Goal: Find specific page/section: Find specific page/section

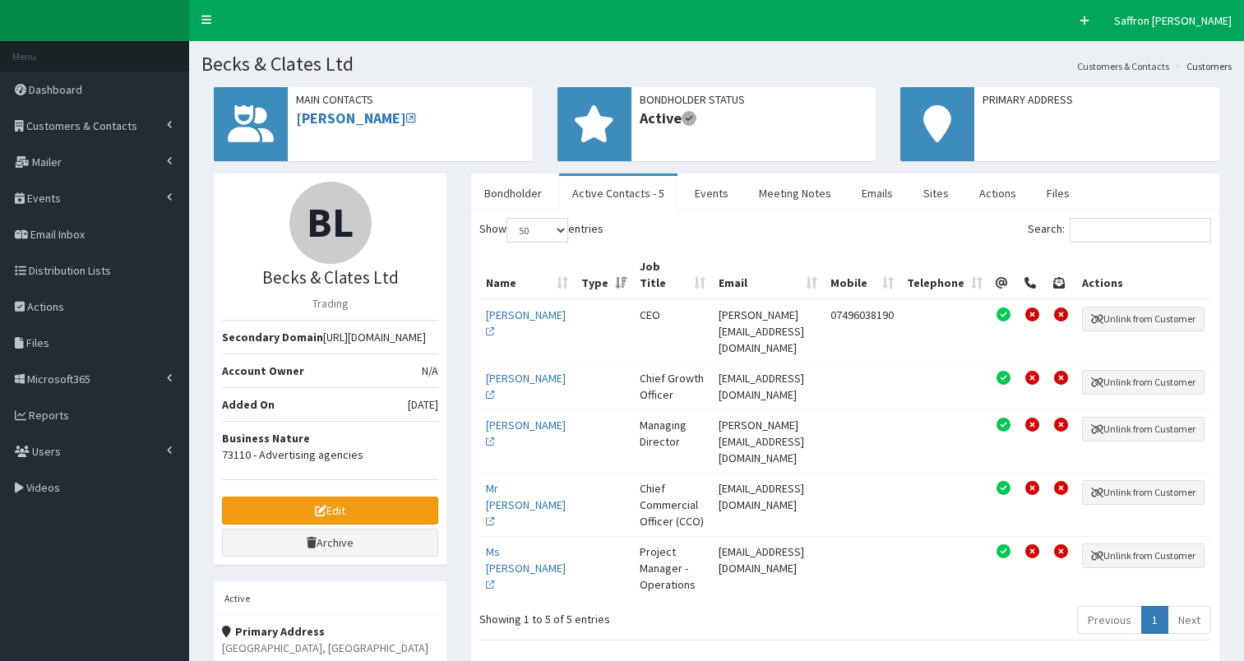
select select "50"
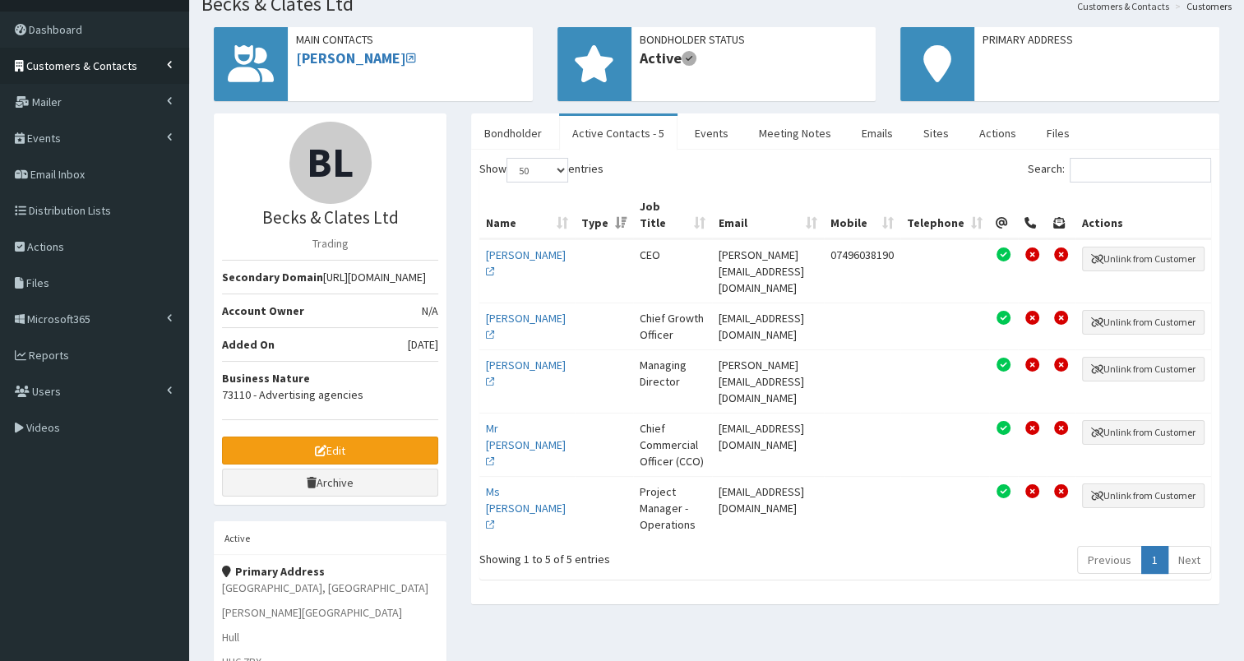
drag, startPoint x: 0, startPoint y: 0, endPoint x: 93, endPoint y: 53, distance: 106.8
click at [93, 53] on link "Customers & Contacts" at bounding box center [94, 66] width 189 height 36
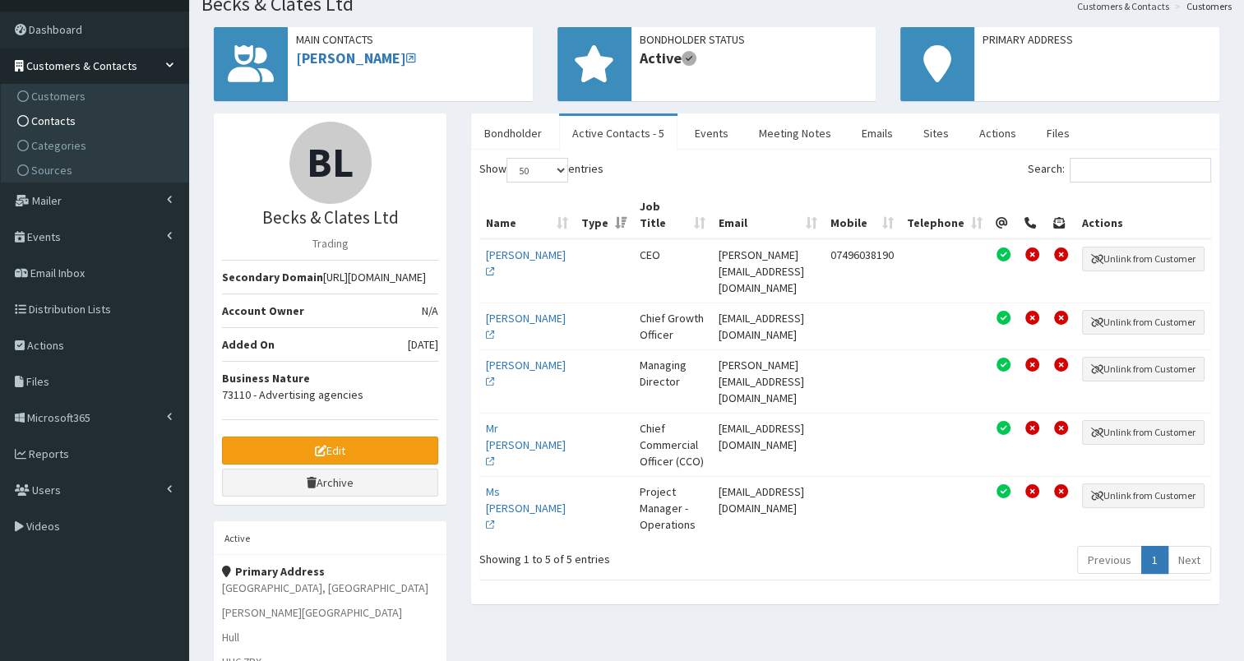
click at [50, 122] on span "Contacts" at bounding box center [53, 120] width 44 height 15
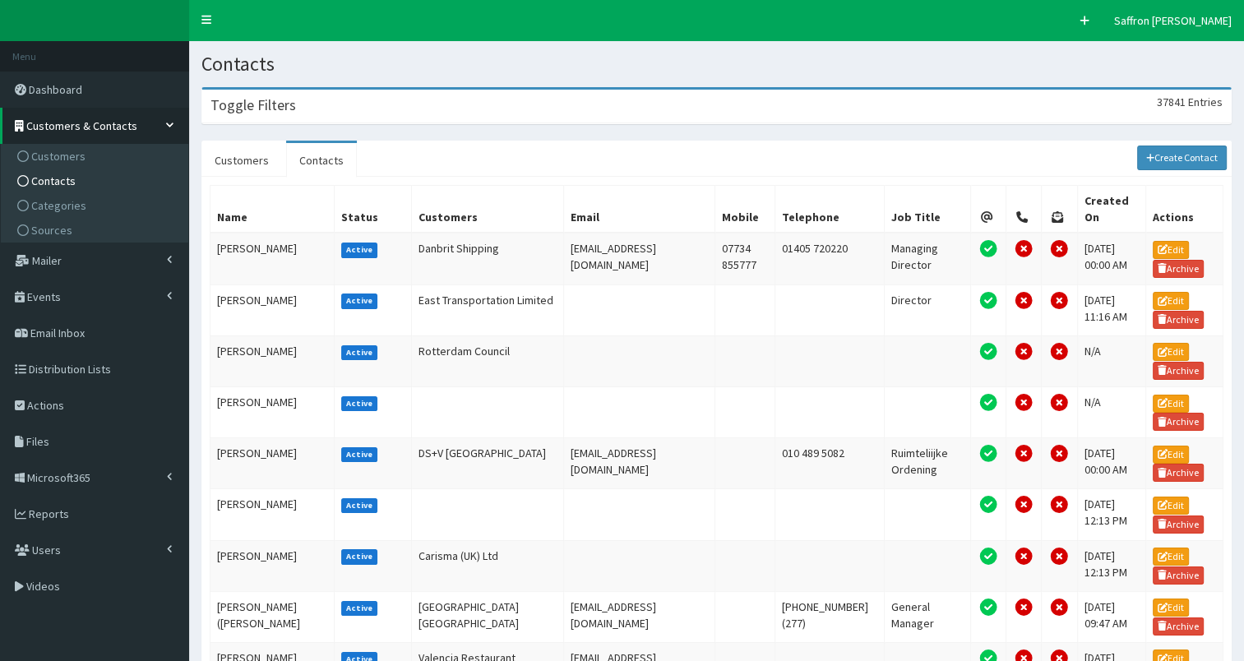
click at [429, 100] on div "Toggle Filters 37841 Entries" at bounding box center [716, 107] width 1029 height 34
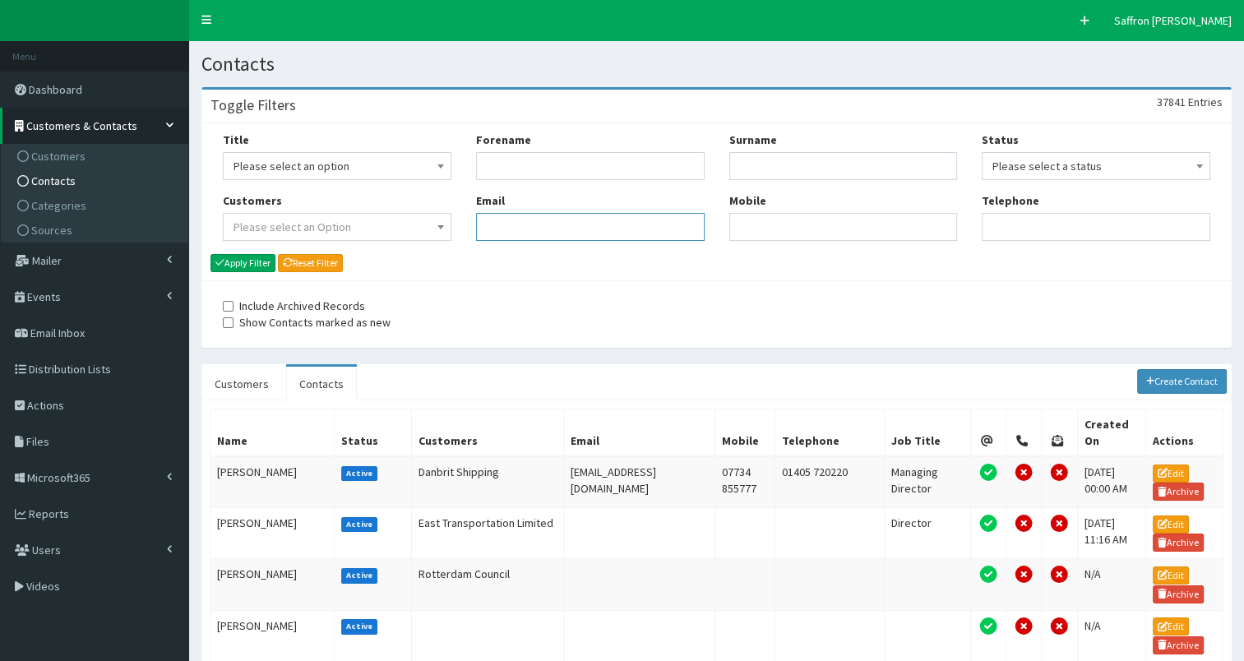
click at [539, 222] on input "Email" at bounding box center [590, 227] width 229 height 28
paste input "d.haire@nhs.net"
type input "d.haire@nhs.net"
click at [253, 257] on button "Apply Filter" at bounding box center [242, 263] width 65 height 18
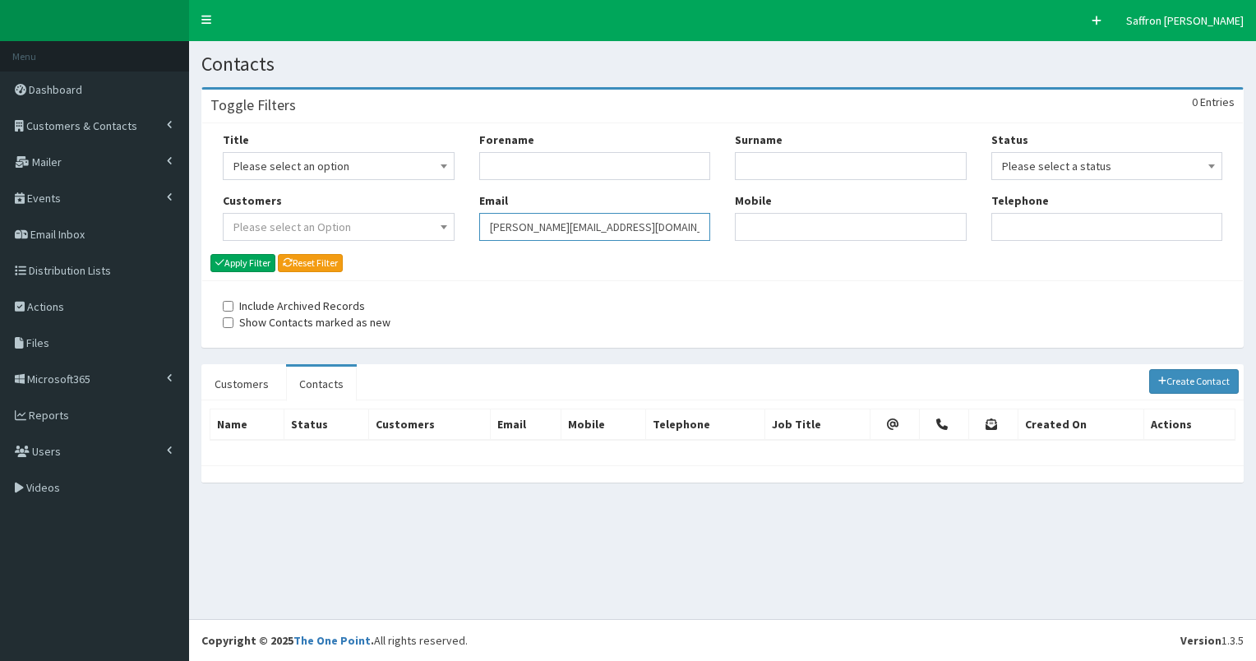
drag, startPoint x: 580, startPoint y: 225, endPoint x: 474, endPoint y: 218, distance: 106.3
click at [474, 218] on div "Forename Email d.haire@nhs.net" at bounding box center [595, 193] width 257 height 122
